Goal: Check status: Check status

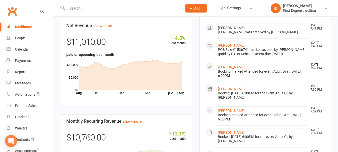
scroll to position [224, 0]
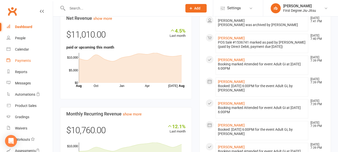
click at [27, 59] on div "Payments" at bounding box center [23, 61] width 16 height 4
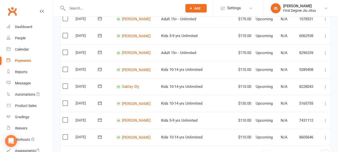
scroll to position [439, 0]
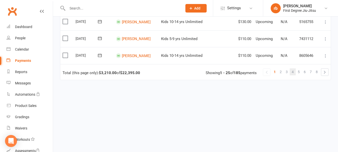
click at [292, 73] on link "4" at bounding box center [293, 71] width 6 height 7
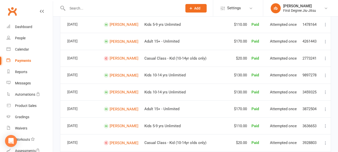
scroll to position [437, 0]
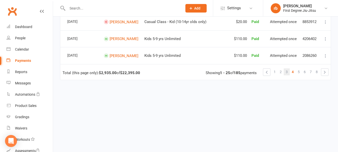
click at [289, 72] on link "3" at bounding box center [287, 71] width 6 height 7
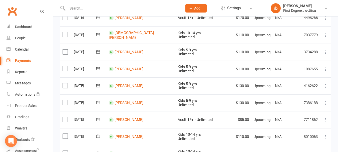
scroll to position [135, 0]
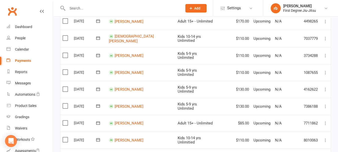
drag, startPoint x: 316, startPoint y: 0, endPoint x: 118, endPoint y: 5, distance: 197.9
click at [118, 5] on input "text" at bounding box center [122, 8] width 113 height 7
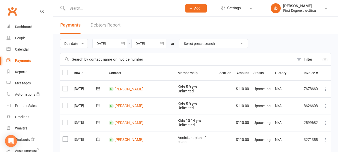
click at [123, 46] on icon "button" at bounding box center [122, 43] width 5 height 5
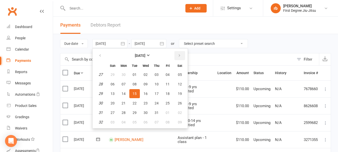
click at [180, 55] on icon "button" at bounding box center [180, 56] width 4 height 4
click at [125, 74] on span "01" at bounding box center [124, 75] width 4 height 4
type input "[DATE]"
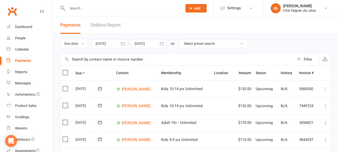
click at [163, 46] on icon "button" at bounding box center [162, 43] width 5 height 5
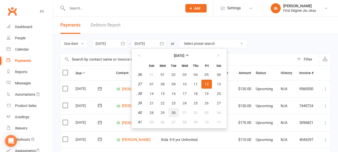
click at [177, 112] on button "30" at bounding box center [174, 112] width 11 height 9
type input "[DATE]"
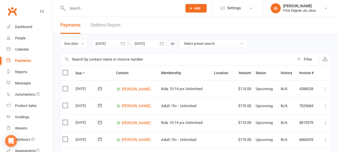
click at [124, 44] on icon "button" at bounding box center [122, 43] width 5 height 5
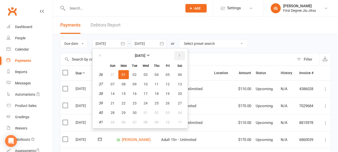
click at [179, 56] on icon "button" at bounding box center [180, 56] width 4 height 4
click at [146, 74] on span "01" at bounding box center [146, 75] width 4 height 4
type input "[DATE]"
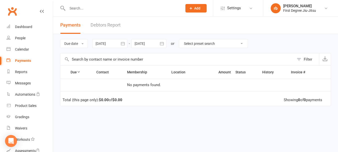
click at [163, 45] on icon "button" at bounding box center [162, 43] width 5 height 5
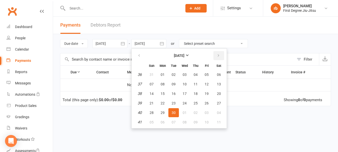
click at [217, 54] on icon "button" at bounding box center [219, 56] width 4 height 4
click at [206, 111] on span "31" at bounding box center [207, 113] width 4 height 4
type input "[DATE]"
